Goal: Navigation & Orientation: Find specific page/section

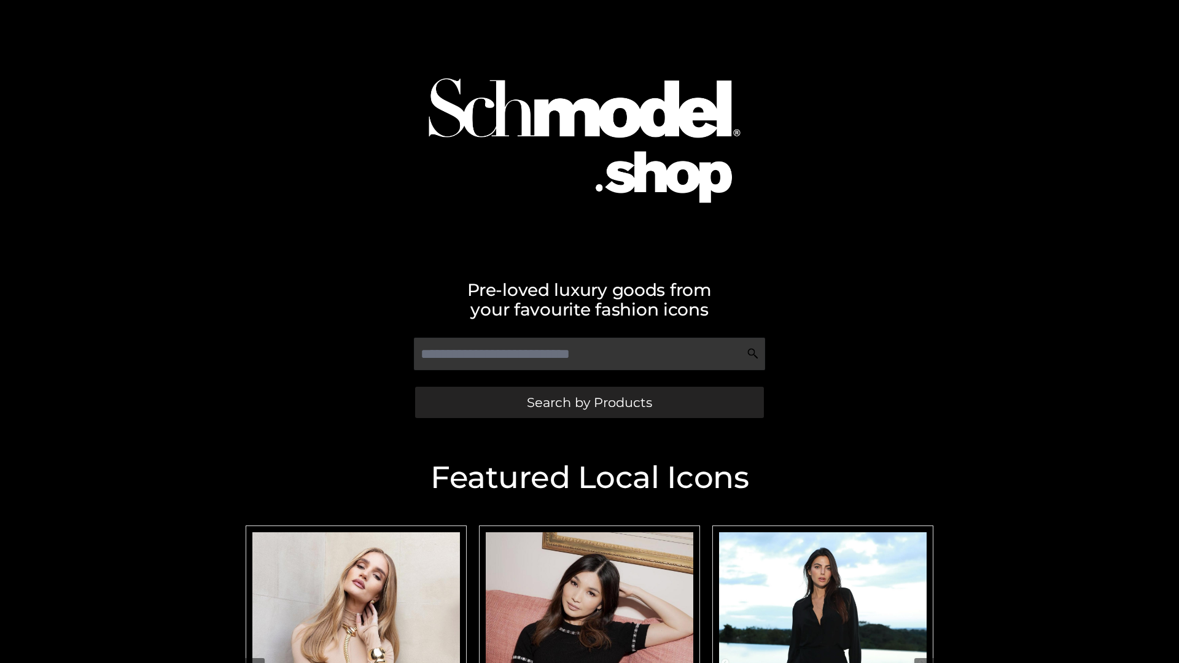
click at [589, 402] on span "Search by Products" at bounding box center [589, 402] width 125 height 13
